Goal: Navigation & Orientation: Find specific page/section

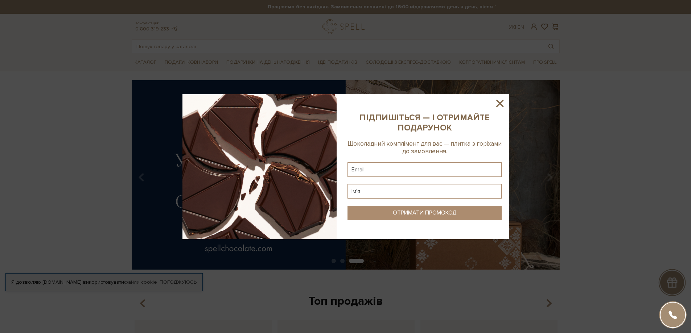
scroll to position [36, 0]
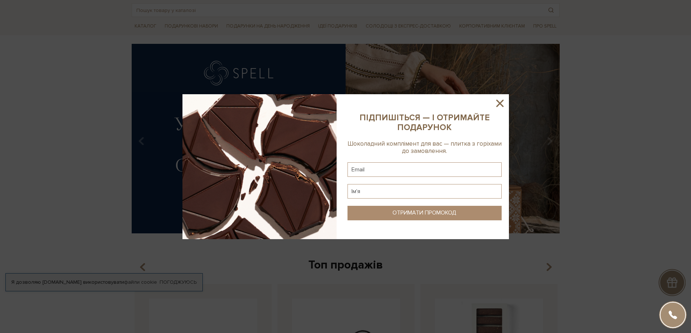
click at [500, 104] on icon at bounding box center [499, 103] width 7 height 7
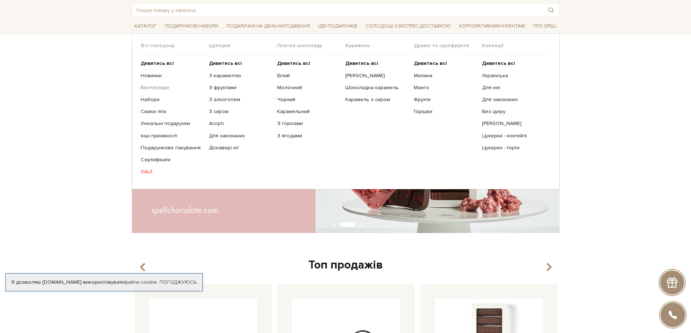
click at [155, 86] on link "Бестселери" at bounding box center [172, 88] width 63 height 7
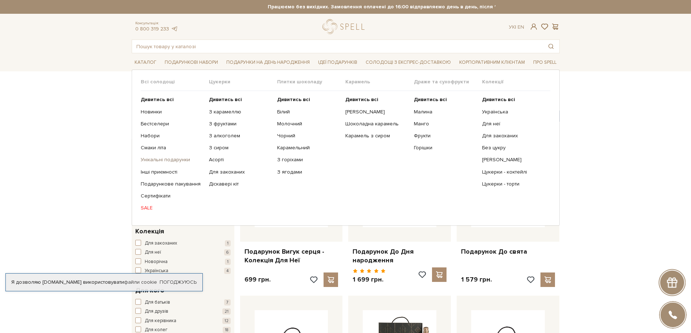
click at [169, 157] on link "Унікальні подарунки" at bounding box center [172, 160] width 63 height 7
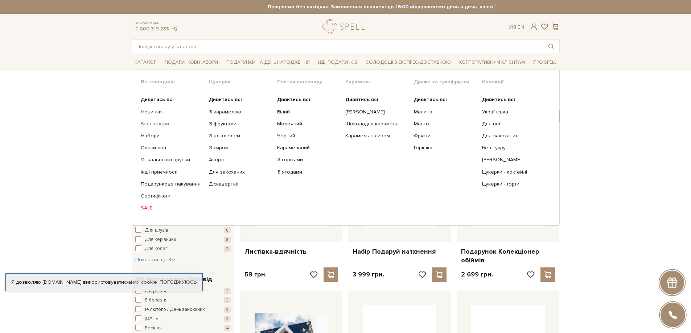
click at [168, 125] on link "Бестселери" at bounding box center [172, 124] width 63 height 7
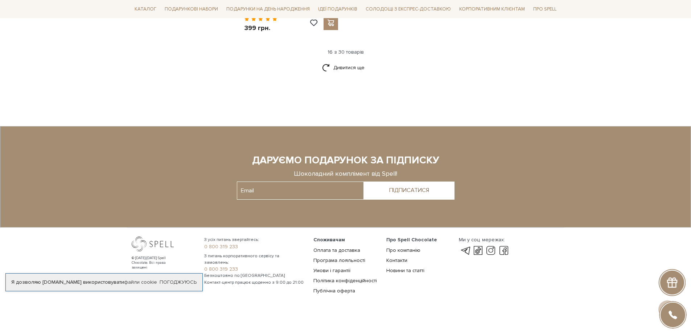
scroll to position [862, 0]
